Goal: Task Accomplishment & Management: Manage account settings

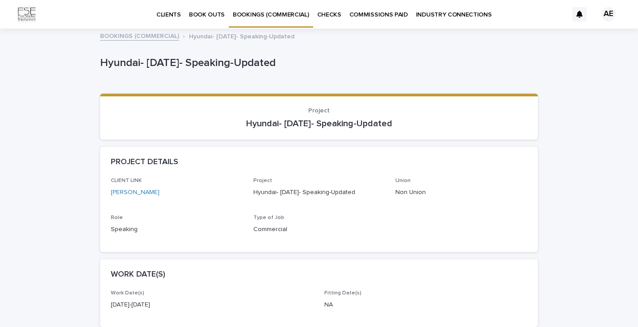
click at [287, 15] on p "BOOKINGS (COMMERCIAL)" at bounding box center [271, 9] width 76 height 19
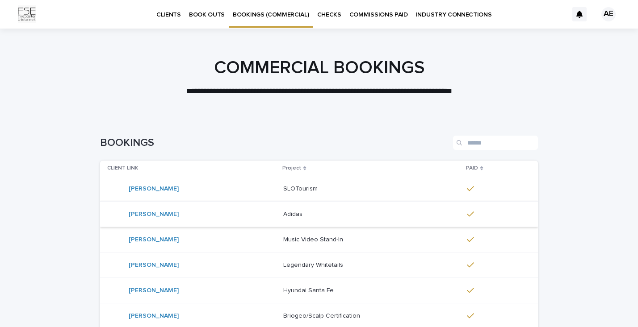
scroll to position [205, 0]
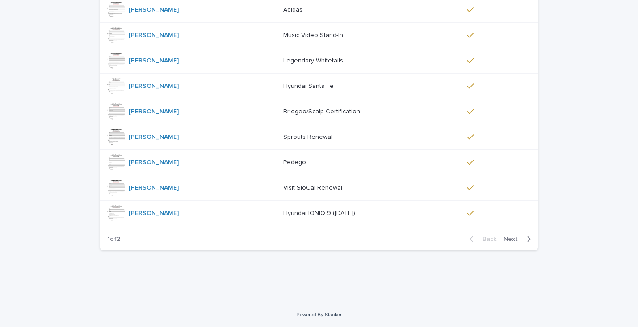
click at [515, 239] on span "Next" at bounding box center [513, 239] width 20 height 6
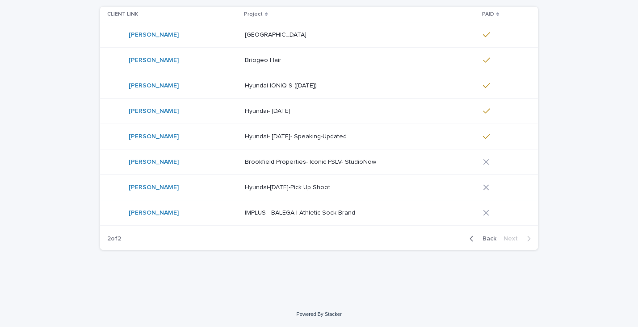
scroll to position [154, 0]
click at [292, 184] on p "Hyundai-[DATE]-Pick Up Shoot" at bounding box center [288, 187] width 87 height 9
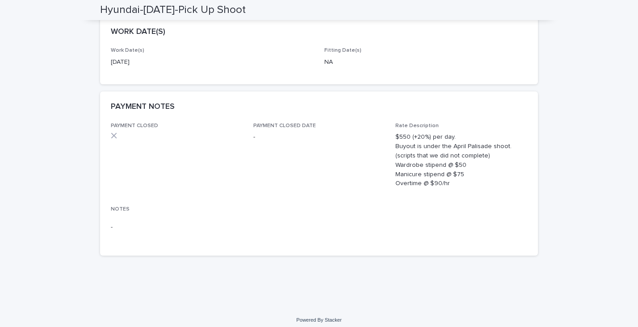
scroll to position [242, 0]
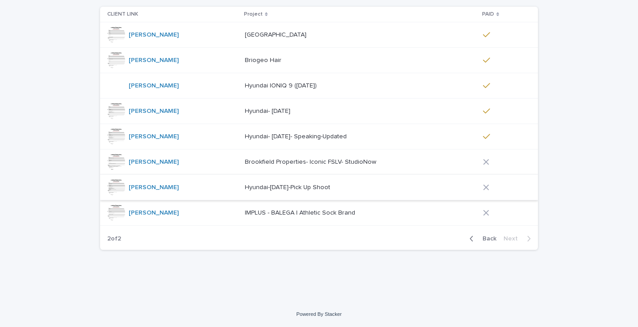
scroll to position [154, 0]
click at [294, 216] on p "IMPLUS - BALEGA | Athletic Sock Brand" at bounding box center [301, 212] width 112 height 9
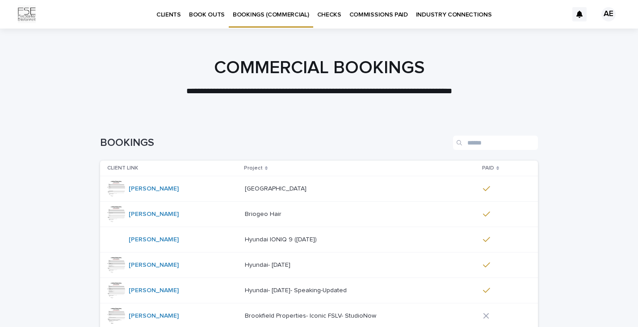
click at [204, 15] on p "BOOK OUTS" at bounding box center [207, 9] width 36 height 19
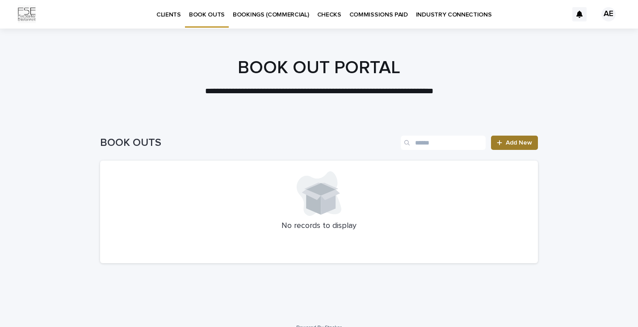
click at [524, 146] on span "Add New" at bounding box center [519, 143] width 26 height 6
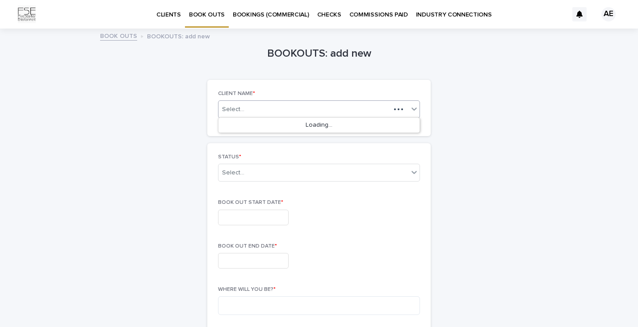
drag, startPoint x: 288, startPoint y: 107, endPoint x: 274, endPoint y: 116, distance: 16.2
click at [288, 107] on div "Select..." at bounding box center [304, 109] width 172 height 11
click at [266, 126] on div "[PERSON_NAME]" at bounding box center [318, 126] width 201 height 16
click at [266, 173] on div "Select..." at bounding box center [313, 173] width 190 height 15
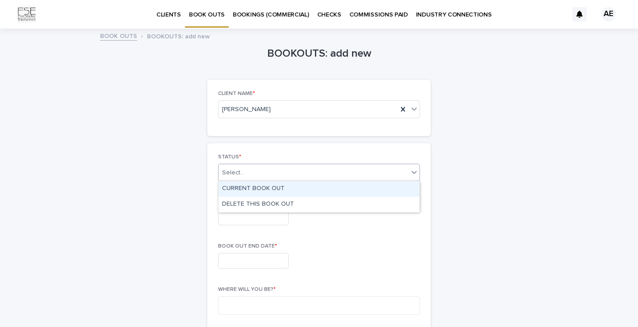
click at [264, 189] on div "CURRENT BOOK OUT" at bounding box center [318, 189] width 201 height 16
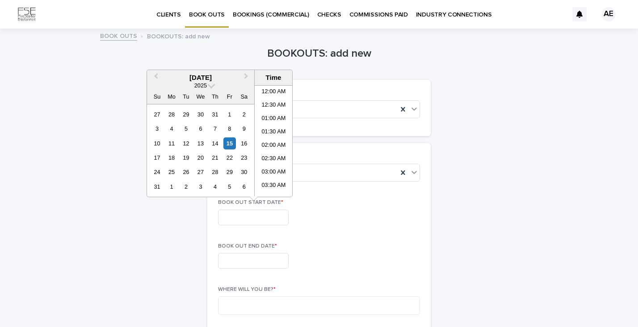
click at [261, 217] on input "text" at bounding box center [253, 218] width 71 height 16
click at [246, 76] on span "Next Month" at bounding box center [246, 77] width 0 height 12
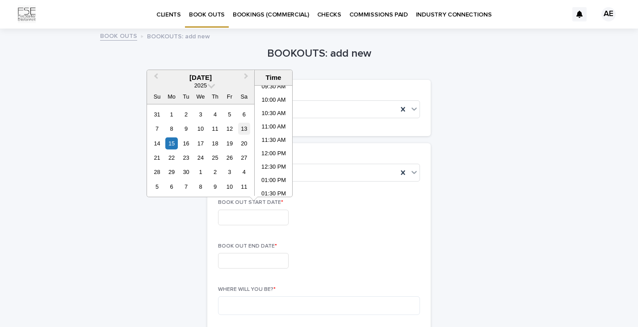
click at [245, 129] on div "13" at bounding box center [244, 129] width 12 height 12
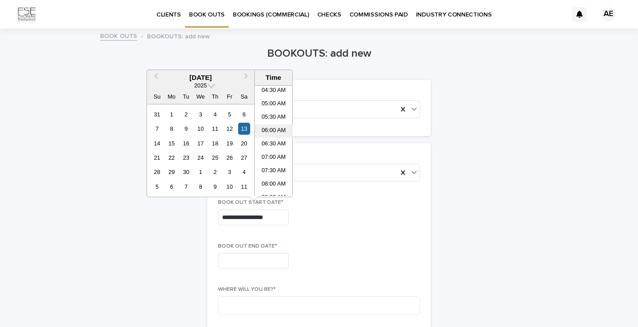
click at [276, 128] on li "06:00 AM" at bounding box center [274, 131] width 38 height 13
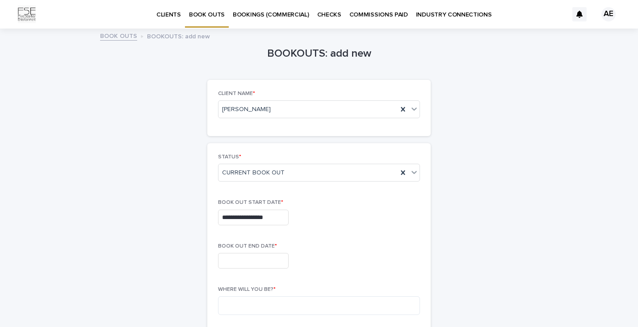
type input "**********"
click at [254, 261] on input "text" at bounding box center [253, 261] width 71 height 16
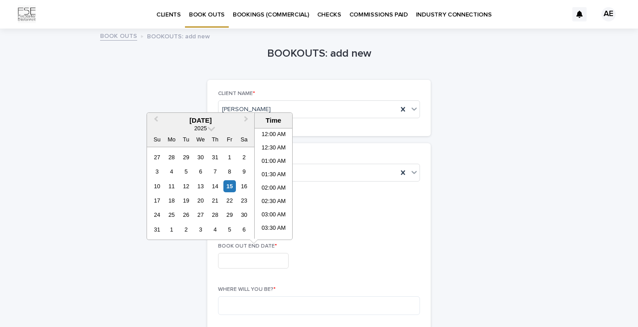
scroll to position [259, 0]
click at [247, 118] on button "Next Month" at bounding box center [247, 121] width 14 height 14
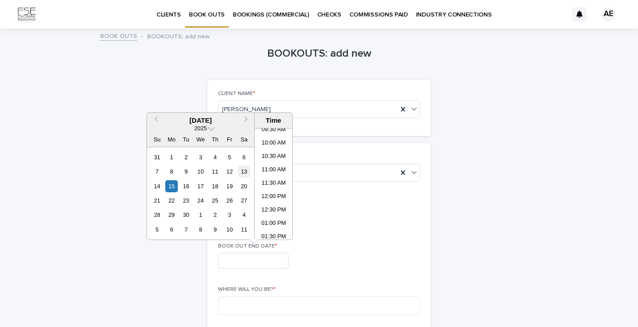
click at [243, 169] on div "13" at bounding box center [244, 172] width 12 height 12
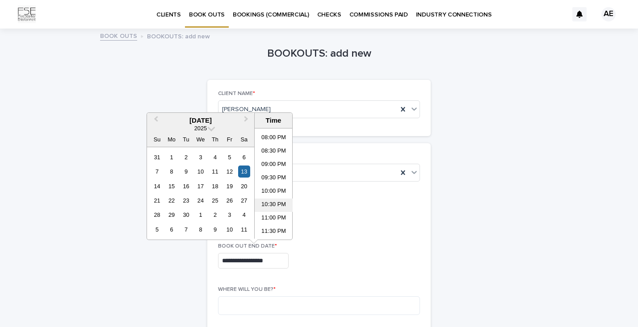
scroll to position [533, 0]
click at [271, 164] on li "09:00 PM" at bounding box center [274, 165] width 38 height 13
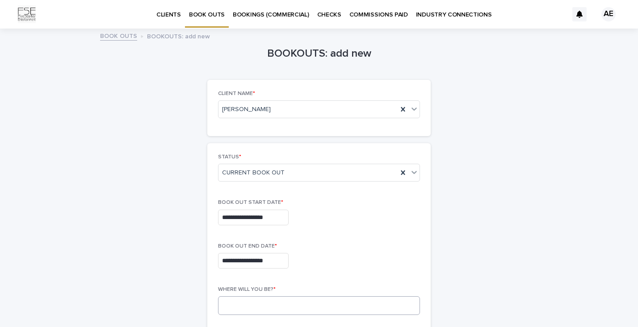
type input "**********"
click at [303, 305] on textarea at bounding box center [319, 306] width 202 height 19
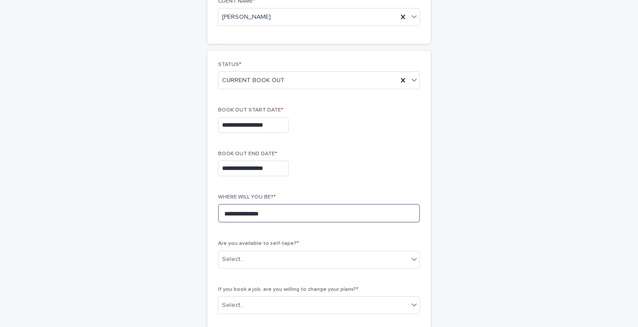
scroll to position [118, 0]
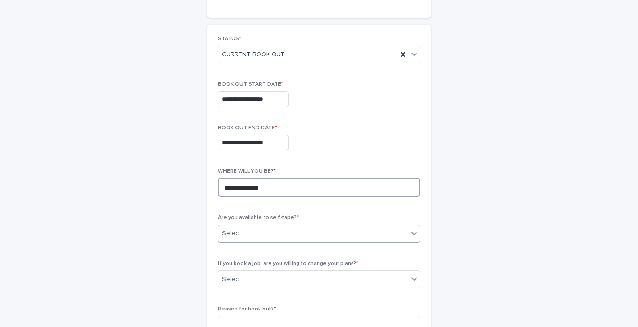
type textarea "**********"
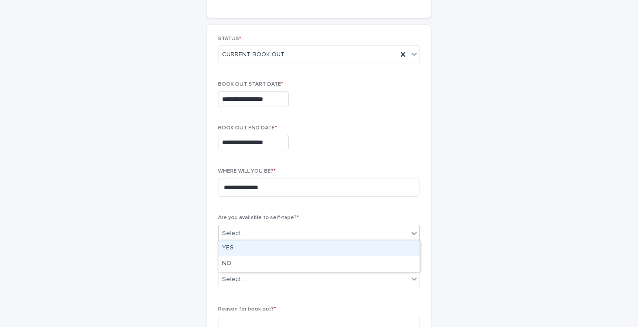
drag, startPoint x: 286, startPoint y: 231, endPoint x: 284, endPoint y: 238, distance: 6.8
click at [285, 231] on div "Select..." at bounding box center [313, 233] width 190 height 15
click at [247, 248] on div "YES" at bounding box center [318, 249] width 201 height 16
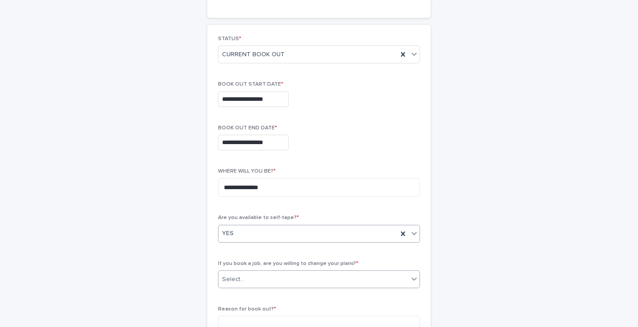
click at [268, 280] on div "Select..." at bounding box center [313, 279] width 190 height 15
click at [246, 293] on div "YES" at bounding box center [318, 294] width 201 height 16
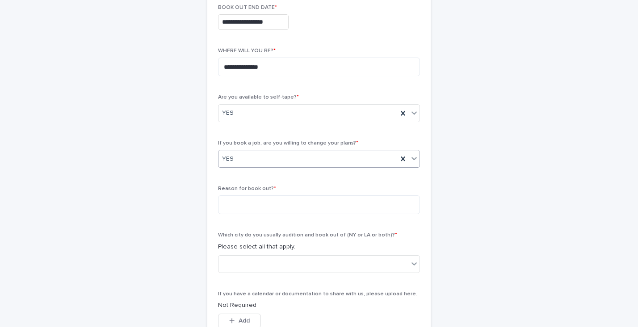
scroll to position [241, 0]
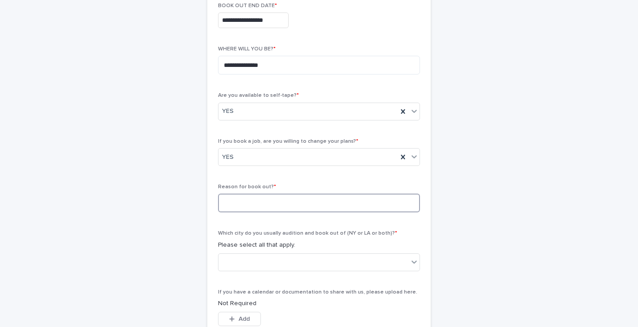
click at [259, 201] on textarea at bounding box center [319, 203] width 202 height 19
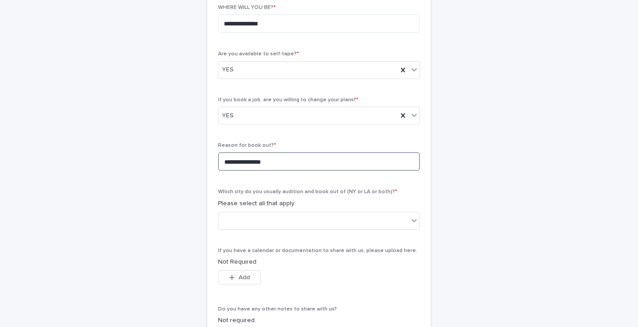
scroll to position [288, 0]
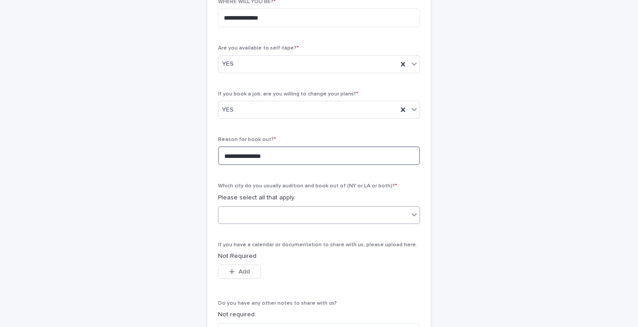
type textarea "**********"
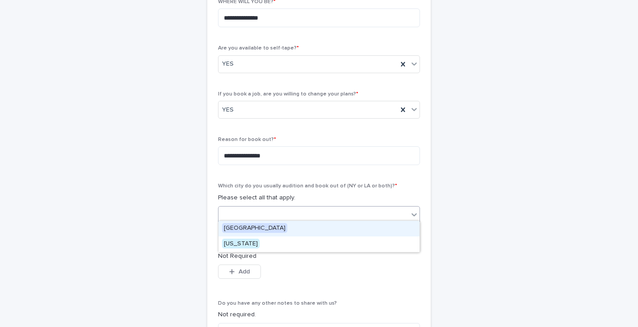
click at [378, 208] on div at bounding box center [313, 215] width 190 height 15
click at [257, 227] on span "[GEOGRAPHIC_DATA]" at bounding box center [254, 228] width 65 height 10
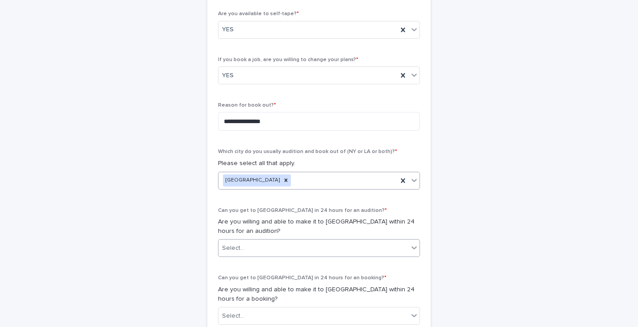
scroll to position [328, 0]
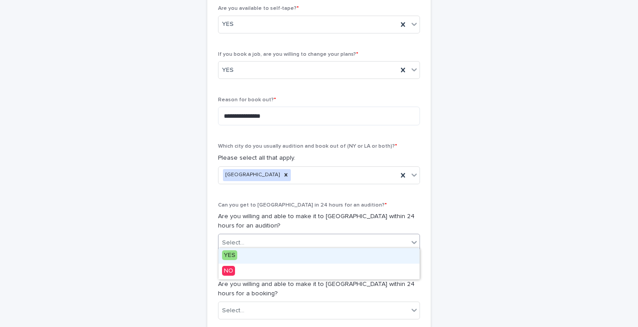
click at [298, 246] on div "Select..." at bounding box center [313, 243] width 190 height 15
click at [278, 259] on div "YES" at bounding box center [318, 256] width 201 height 16
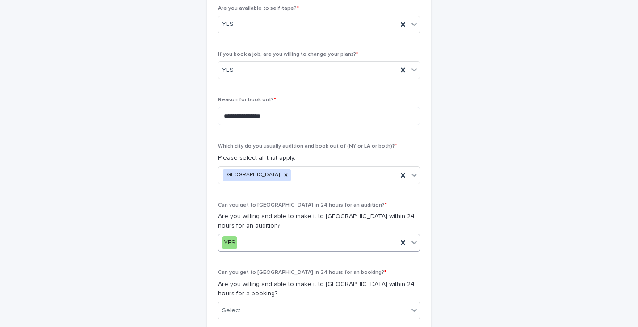
scroll to position [374, 0]
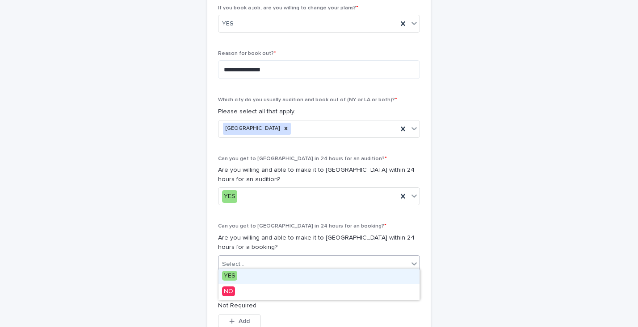
click at [280, 258] on div "Select..." at bounding box center [313, 264] width 190 height 15
click at [266, 281] on div "YES" at bounding box center [318, 277] width 201 height 16
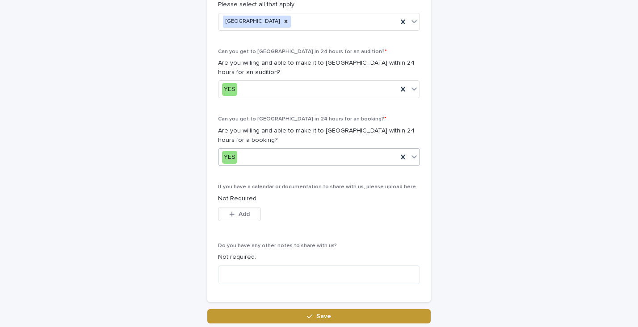
scroll to position [494, 0]
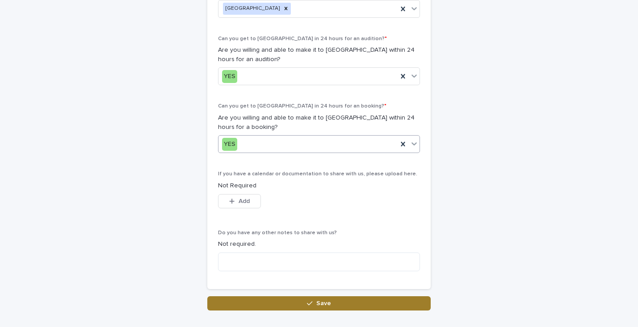
click at [272, 302] on button "Save" at bounding box center [318, 304] width 223 height 14
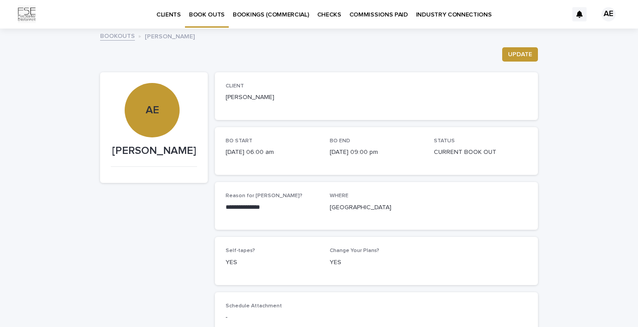
click at [215, 20] on link "BOOK OUTS" at bounding box center [207, 13] width 44 height 26
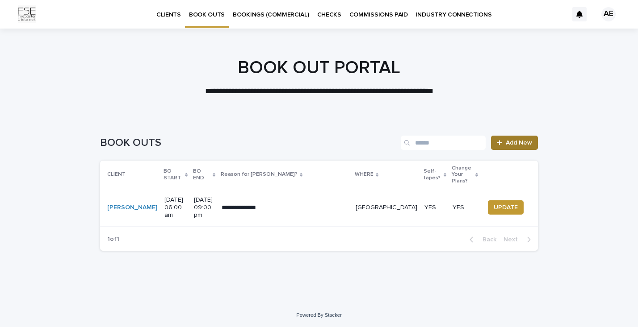
click at [510, 140] on span "Add New" at bounding box center [519, 143] width 26 height 6
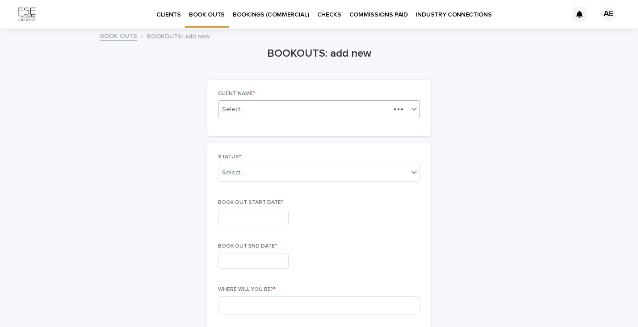
click at [256, 104] on div "Select..." at bounding box center [304, 109] width 172 height 11
click at [257, 125] on div "[PERSON_NAME]" at bounding box center [318, 126] width 201 height 16
click at [256, 179] on div "Select..." at bounding box center [313, 173] width 190 height 15
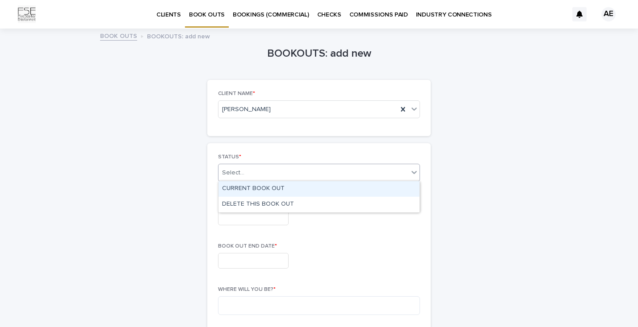
click at [256, 190] on div "CURRENT BOOK OUT" at bounding box center [318, 189] width 201 height 16
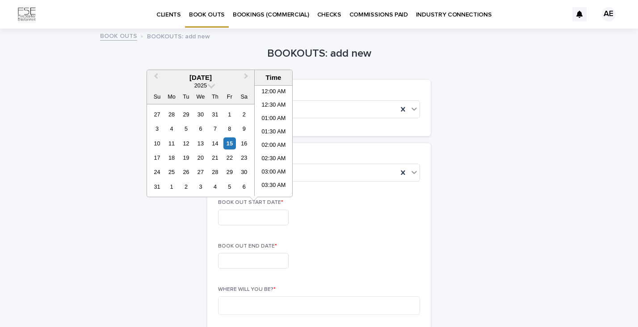
click at [256, 213] on input "text" at bounding box center [253, 218] width 71 height 16
click at [246, 78] on span "Next Month" at bounding box center [246, 77] width 0 height 12
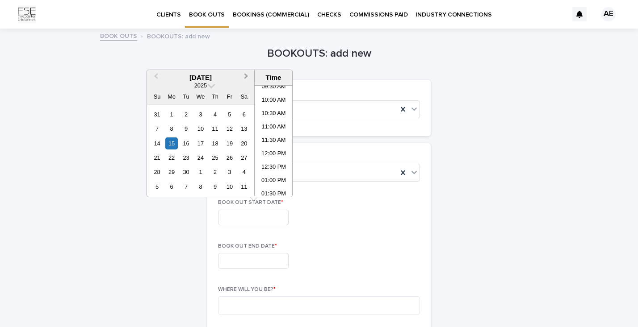
click at [246, 78] on span "Next Month" at bounding box center [246, 77] width 0 height 12
click at [218, 127] on div "9" at bounding box center [215, 129] width 12 height 12
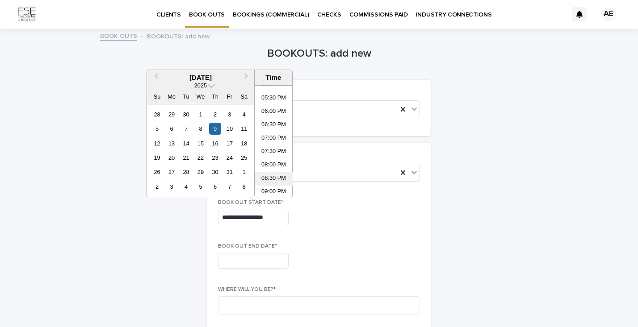
scroll to position [439, 0]
click at [270, 110] on li "05:00 PM" at bounding box center [274, 109] width 38 height 13
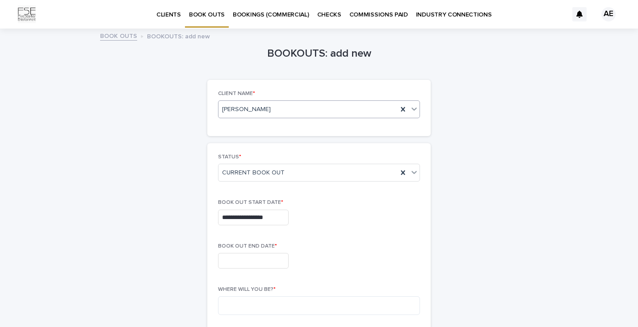
type input "**********"
click at [245, 259] on input "text" at bounding box center [253, 261] width 71 height 16
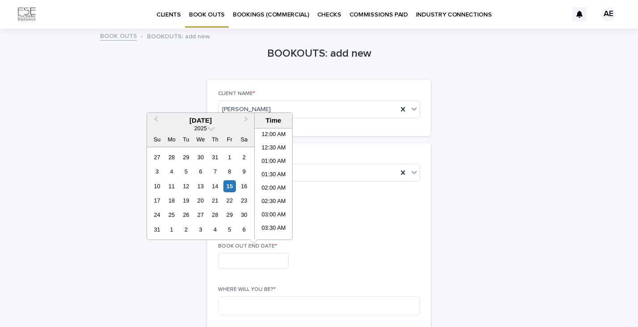
scroll to position [259, 0]
click at [247, 119] on button "Next Month" at bounding box center [247, 121] width 14 height 14
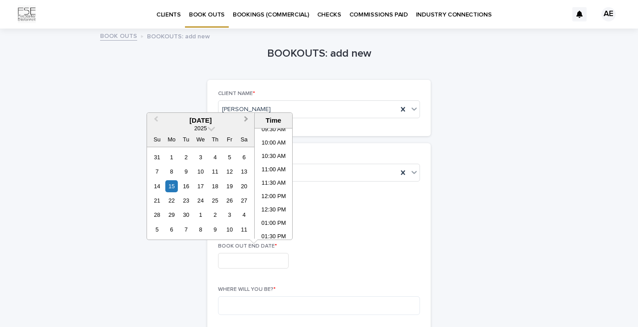
click at [247, 119] on button "Next Month" at bounding box center [247, 121] width 14 height 14
click at [158, 188] on div "12" at bounding box center [157, 186] width 12 height 12
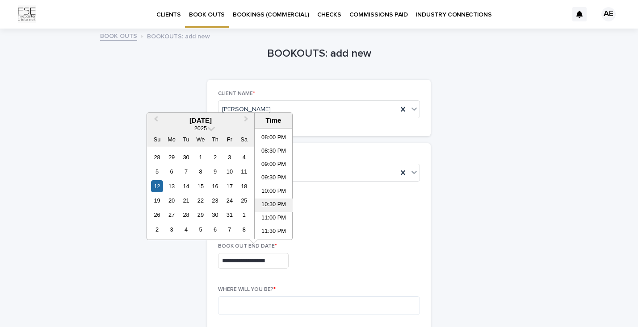
scroll to position [533, 0]
click at [276, 139] on li "08:00 PM" at bounding box center [274, 138] width 38 height 13
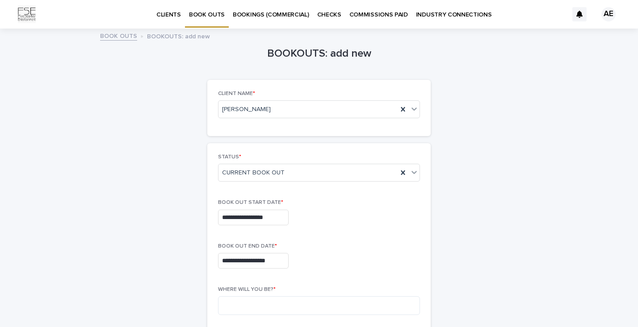
type input "**********"
click at [294, 302] on textarea at bounding box center [319, 306] width 202 height 19
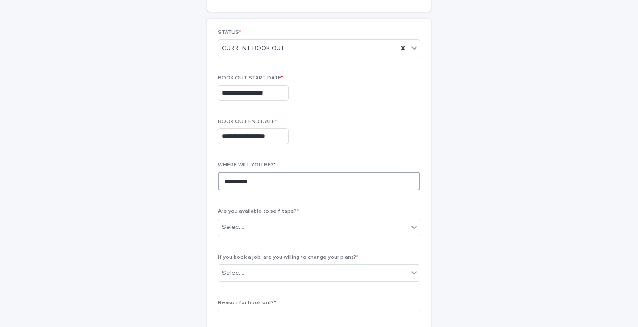
scroll to position [127, 0]
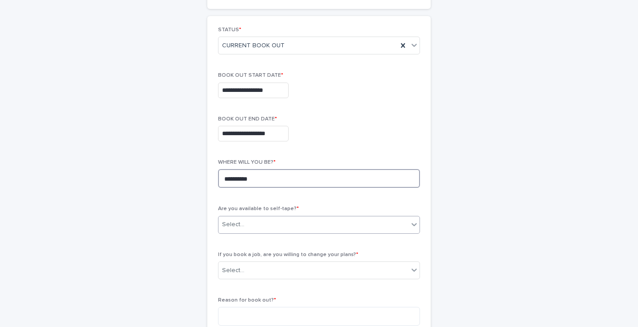
type textarea "**********"
click at [291, 222] on div "Select..." at bounding box center [313, 224] width 190 height 15
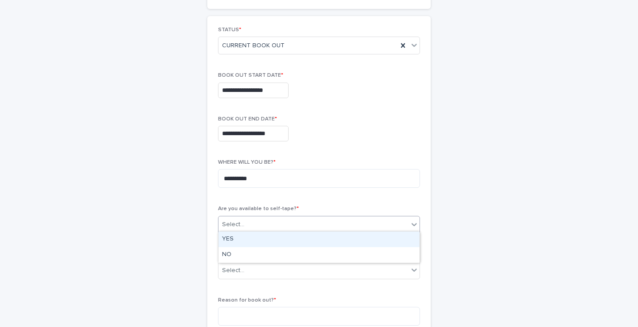
click at [252, 242] on div "YES" at bounding box center [318, 240] width 201 height 16
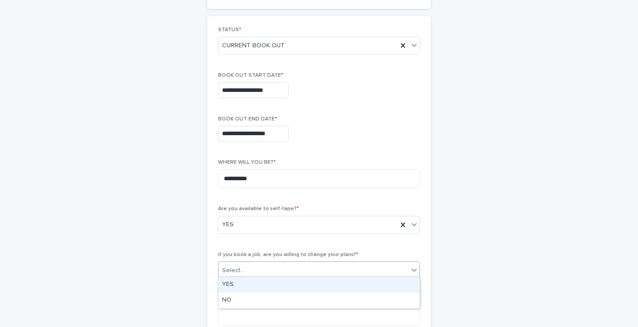
click at [265, 271] on div "Select..." at bounding box center [313, 270] width 190 height 15
click at [259, 283] on div "YES" at bounding box center [318, 285] width 201 height 16
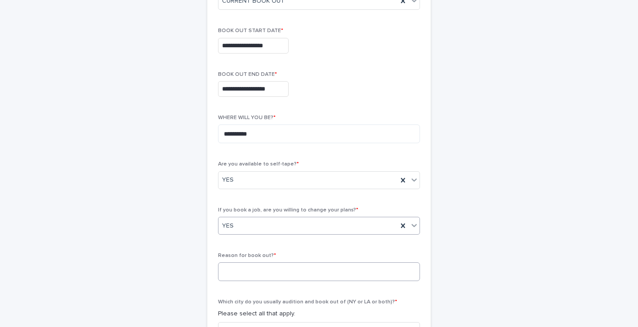
scroll to position [172, 0]
click at [256, 272] on textarea at bounding box center [319, 271] width 202 height 19
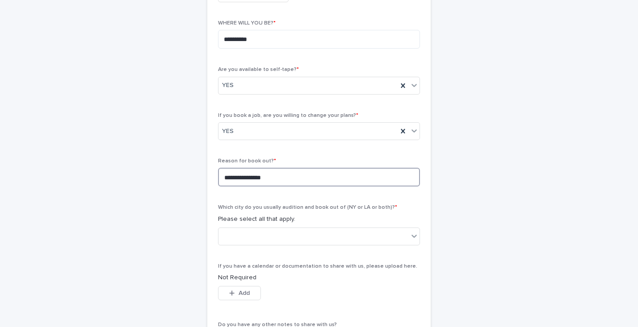
scroll to position [267, 0]
type textarea "**********"
click at [288, 230] on div at bounding box center [313, 236] width 190 height 15
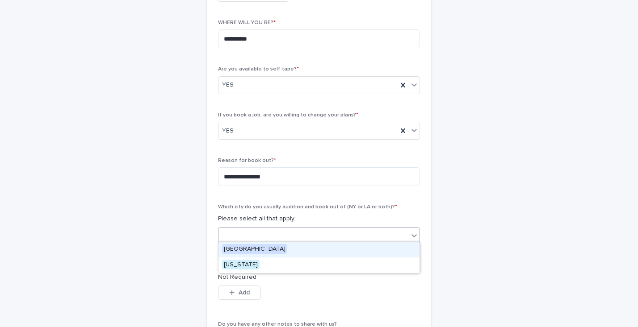
click at [259, 247] on span "[GEOGRAPHIC_DATA]" at bounding box center [254, 249] width 65 height 10
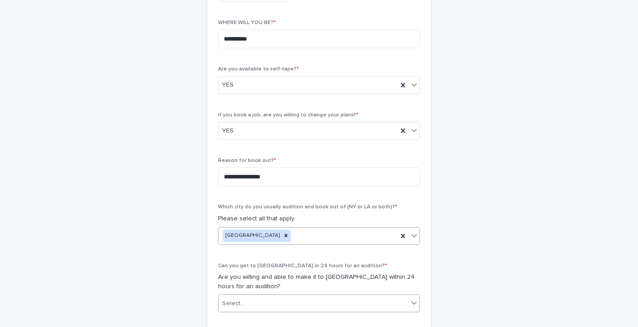
click at [248, 297] on div "Select..." at bounding box center [313, 304] width 190 height 15
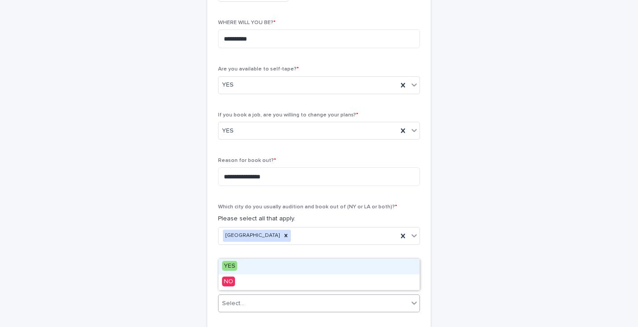
click at [246, 269] on div "YES" at bounding box center [318, 267] width 201 height 16
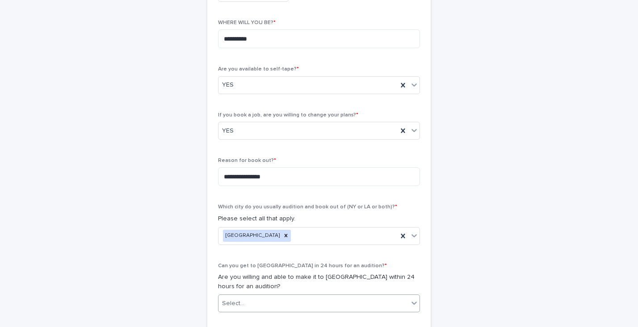
scroll to position [330, 0]
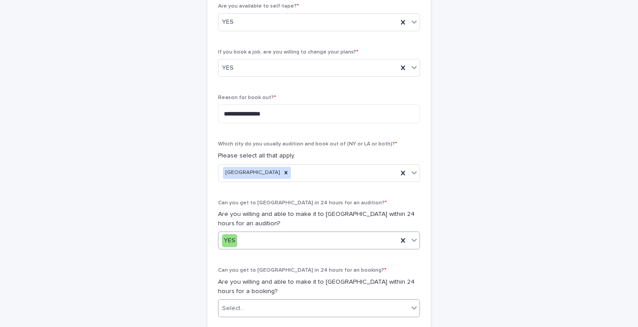
click at [247, 304] on div "Select..." at bounding box center [313, 308] width 190 height 15
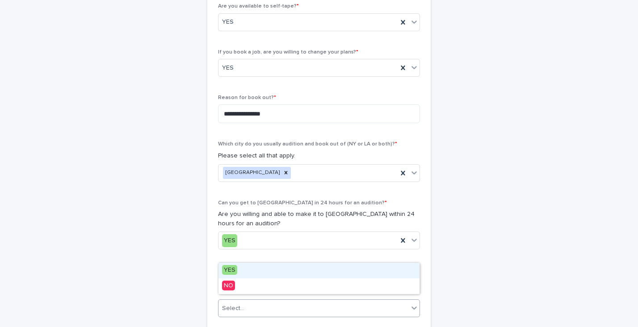
click at [244, 267] on div "YES" at bounding box center [318, 271] width 201 height 16
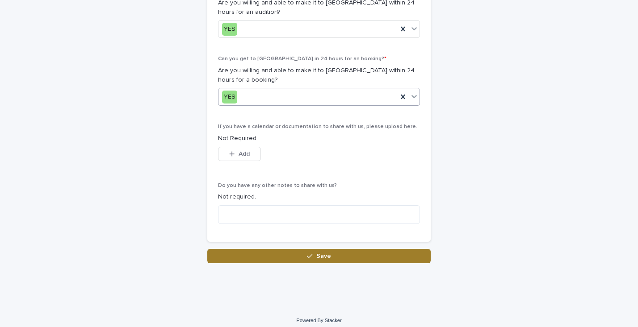
scroll to position [541, 0]
click at [305, 252] on button "Save" at bounding box center [318, 257] width 223 height 14
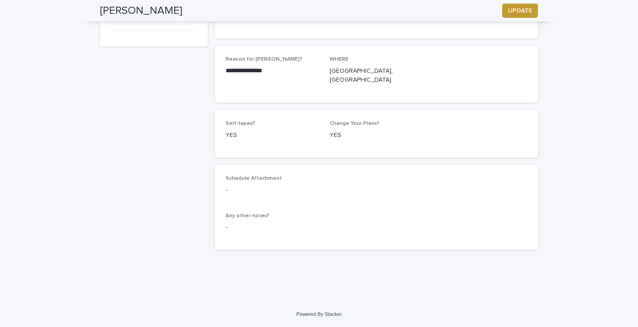
scroll to position [123, 0]
